Goal: Task Accomplishment & Management: Manage account settings

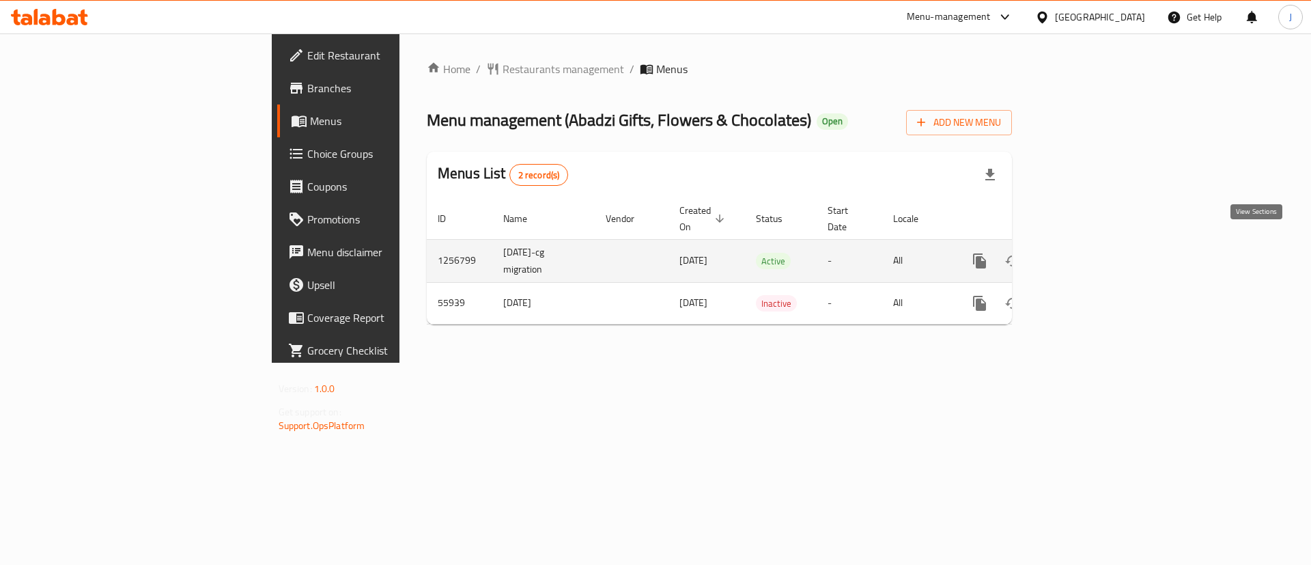
click at [1086, 253] on icon "enhanced table" at bounding box center [1078, 261] width 16 height 16
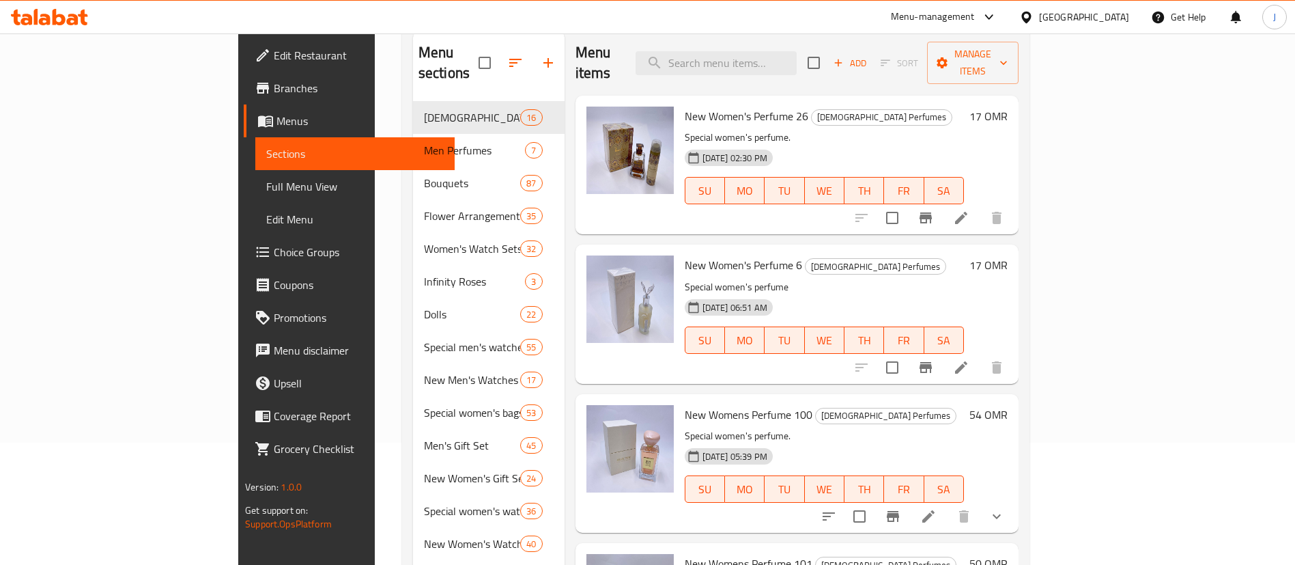
scroll to position [91, 0]
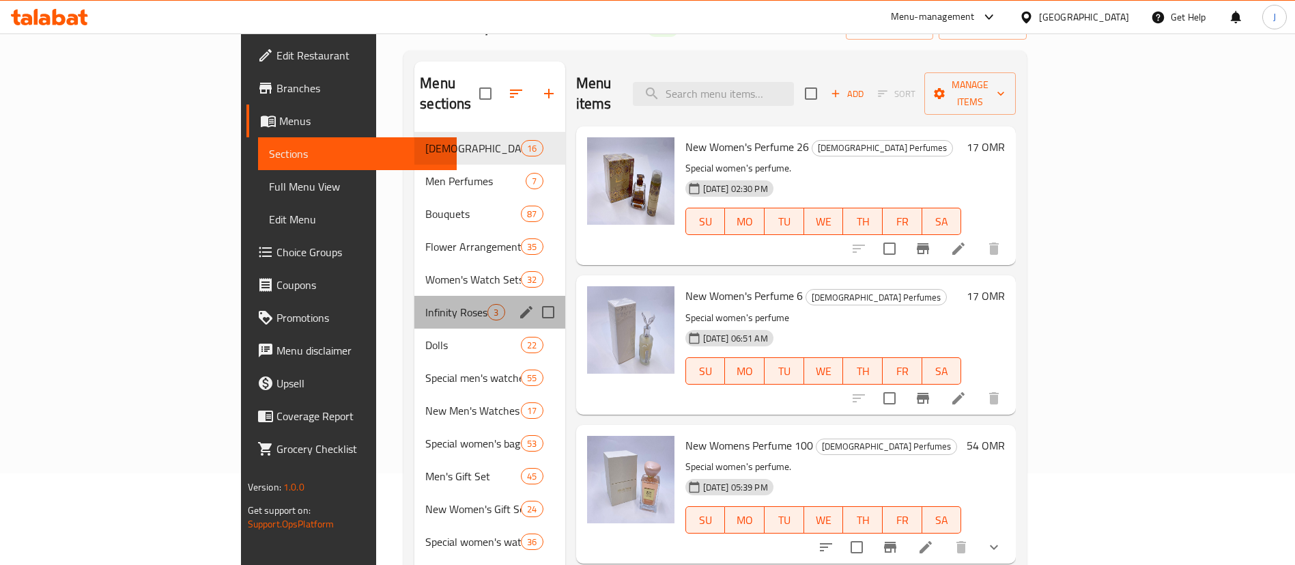
click at [414, 296] on div "Infinity Roses 3" at bounding box center [489, 312] width 150 height 33
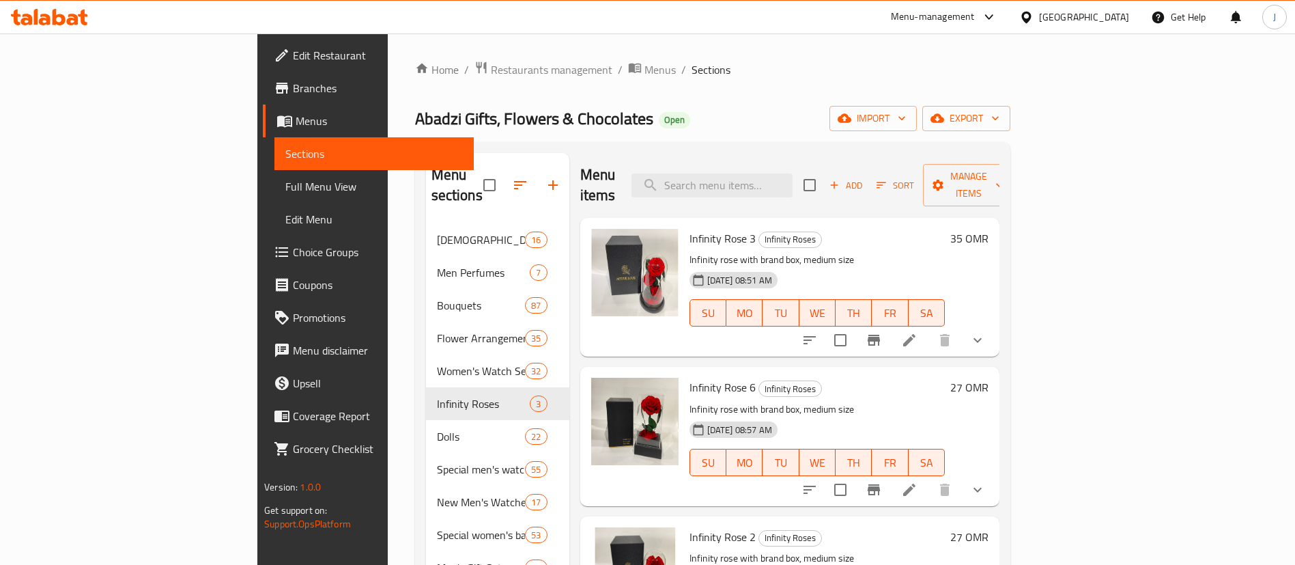
click at [1118, 13] on div "[GEOGRAPHIC_DATA]" at bounding box center [1084, 17] width 90 height 15
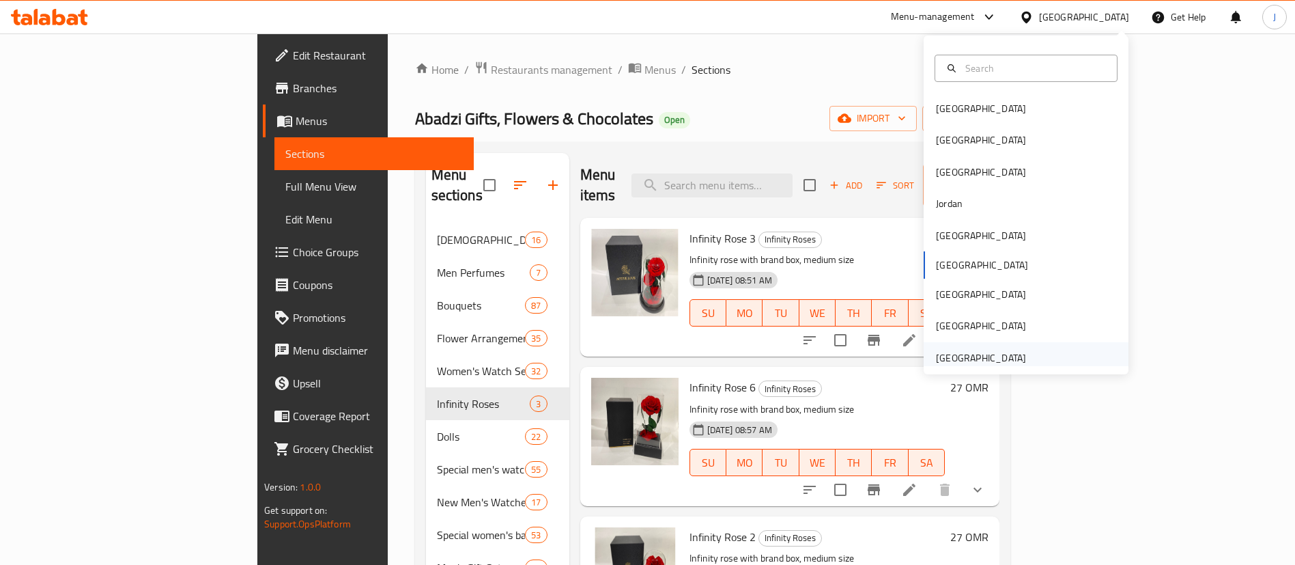
click at [949, 350] on div "[GEOGRAPHIC_DATA]" at bounding box center [981, 357] width 90 height 15
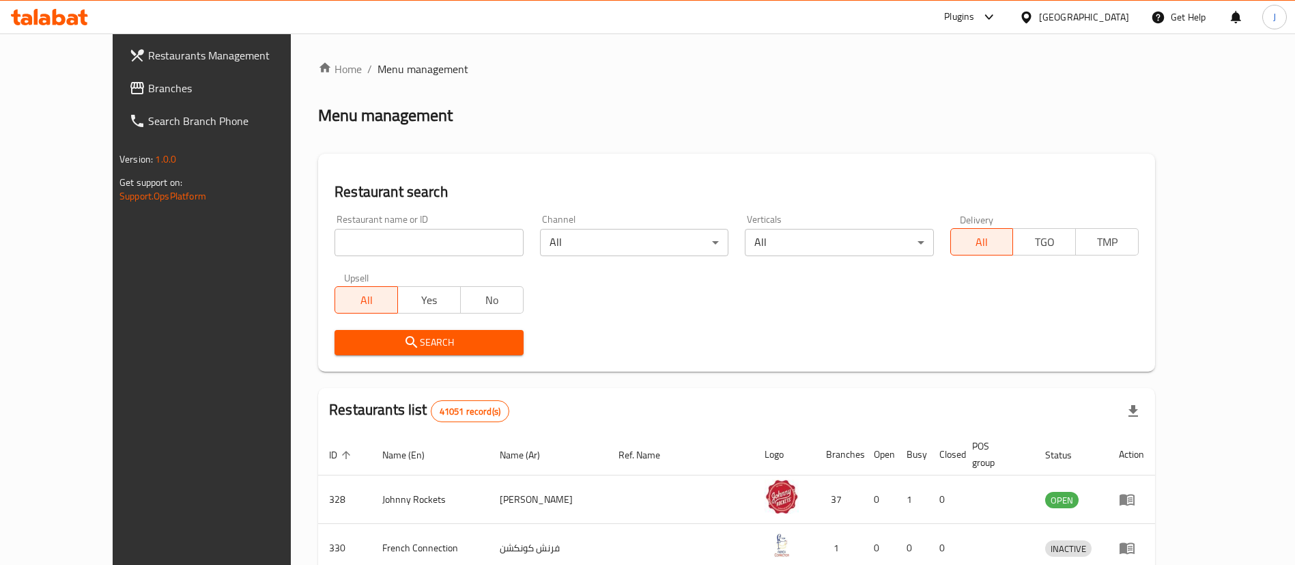
click at [118, 100] on link "Branches" at bounding box center [223, 88] width 211 height 33
